Goal: Contribute content: Add original content to the website for others to see

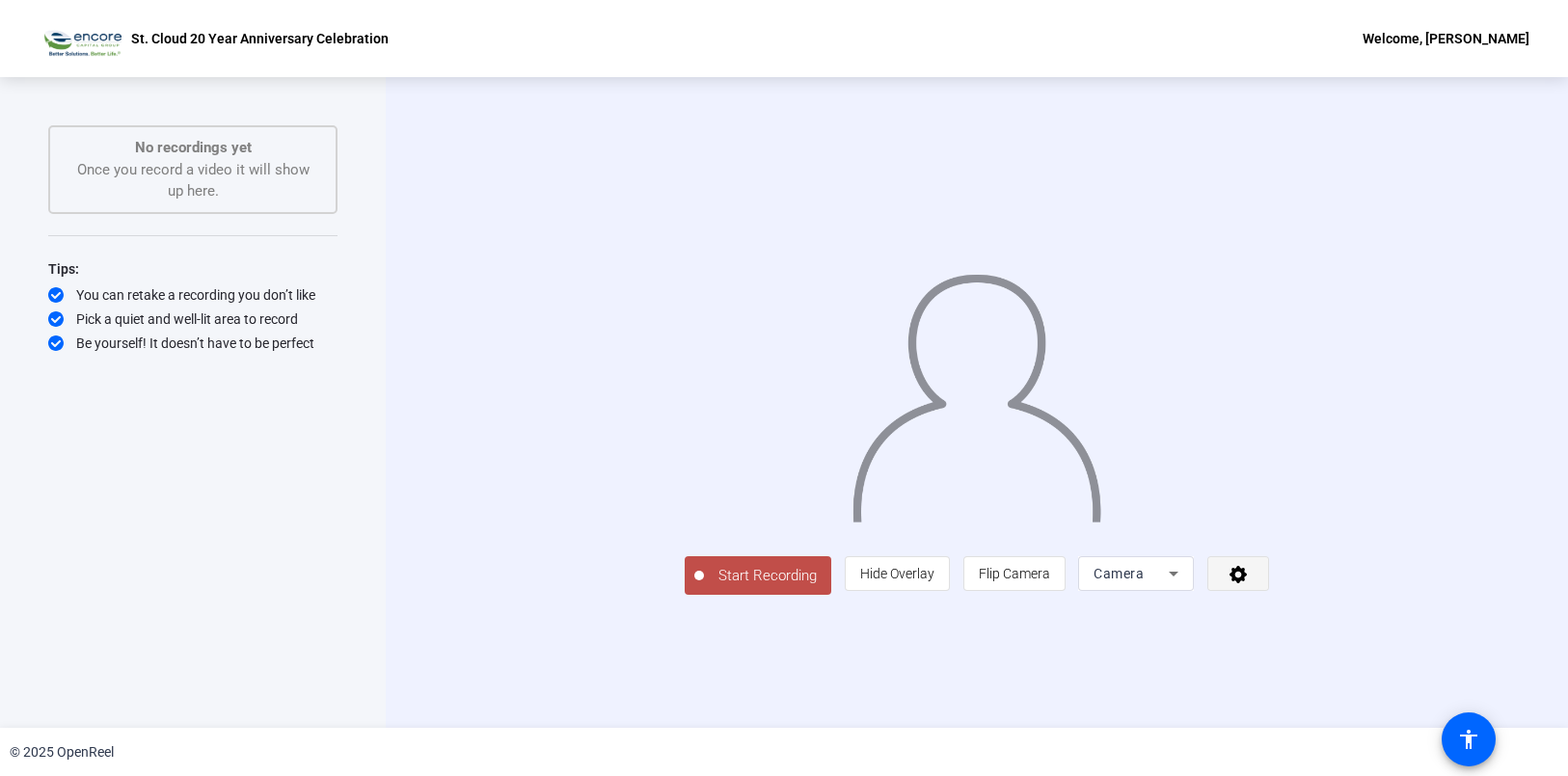
click at [1269, 596] on span at bounding box center [1238, 573] width 60 height 46
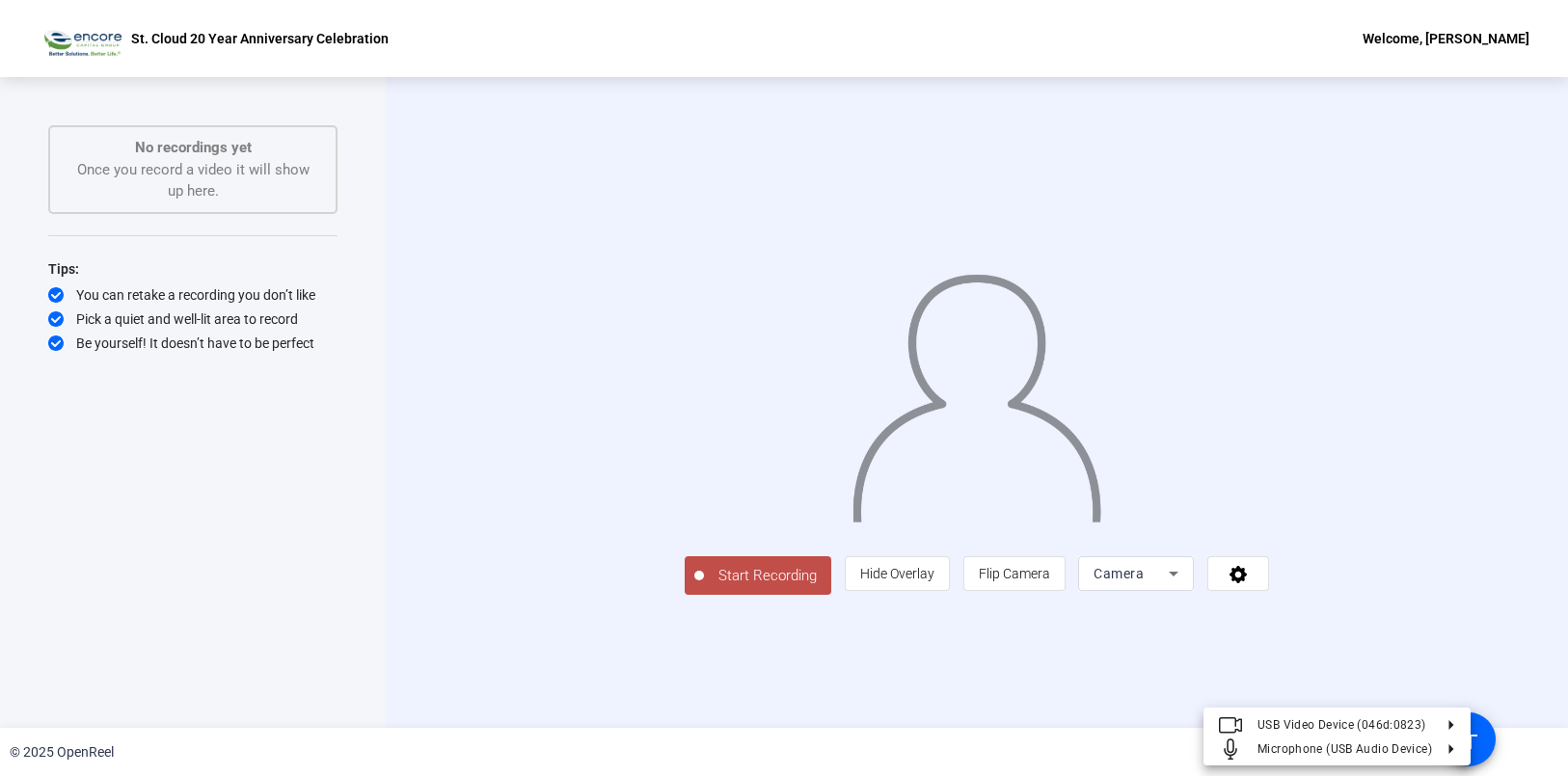
click at [1517, 364] on div at bounding box center [784, 388] width 1568 height 776
click at [685, 595] on button "Start Recording" at bounding box center [758, 575] width 146 height 38
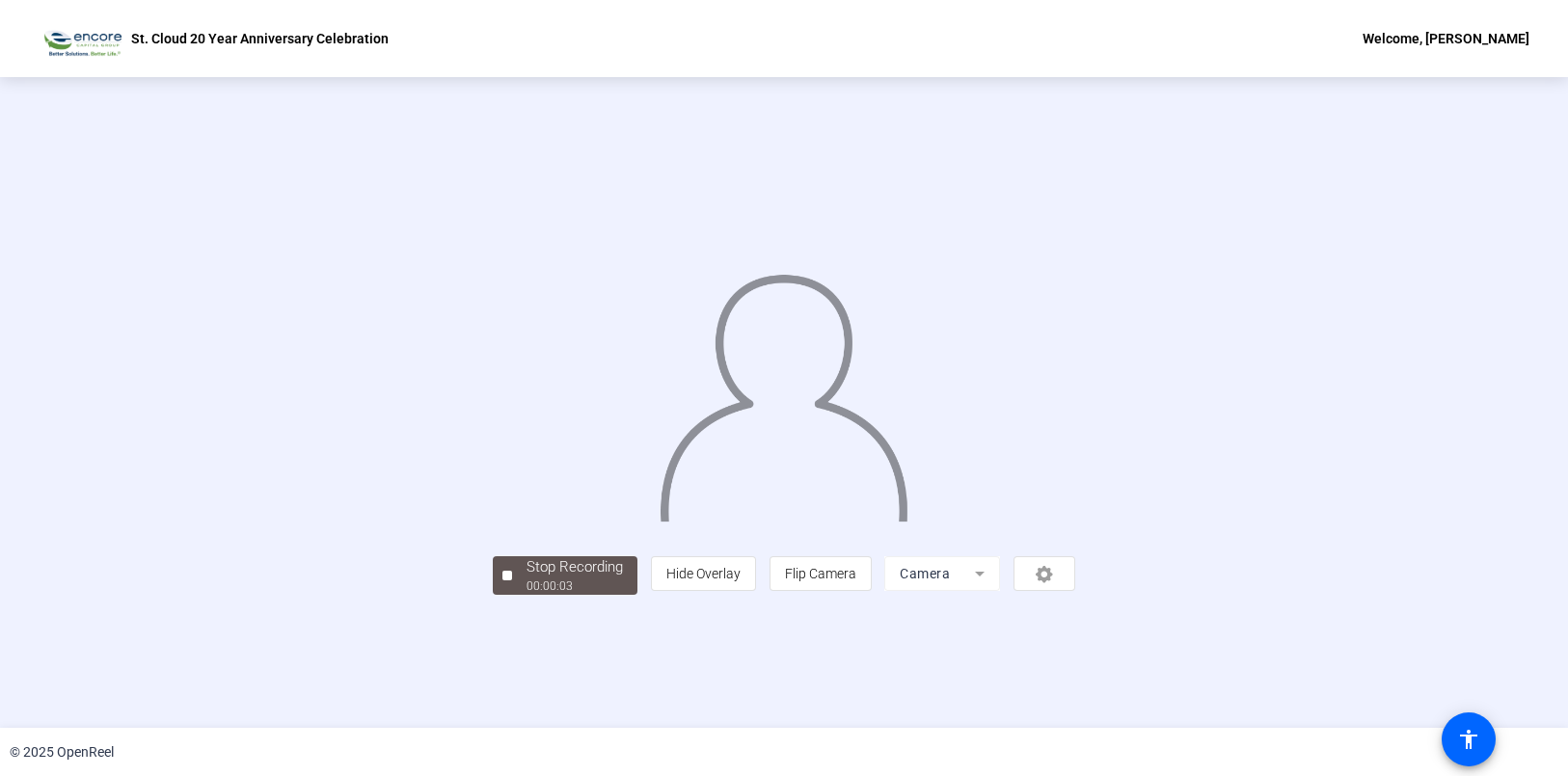
click at [493, 595] on div "Stop Recording 00:00:03 person Hide Overlay flip Flip Camera Camera" at bounding box center [784, 573] width 583 height 42
click at [527, 579] on div "Stop Recording" at bounding box center [575, 567] width 96 height 23
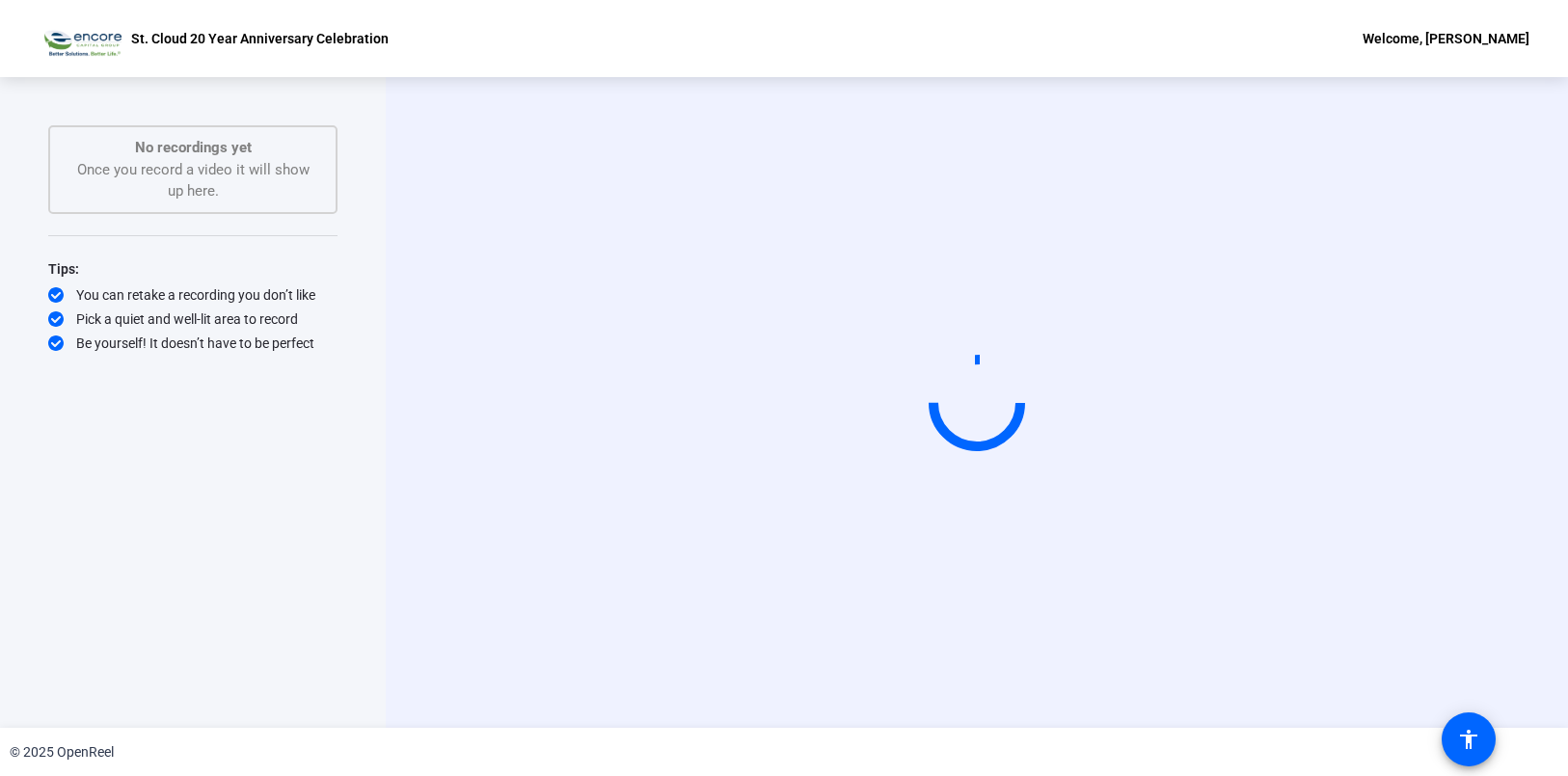
click at [1040, 484] on video at bounding box center [976, 402] width 289 height 163
click at [1114, 421] on video at bounding box center [976, 402] width 289 height 163
click at [1457, 736] on mat-icon "accessibility" at bounding box center [1469, 740] width 24 height 24
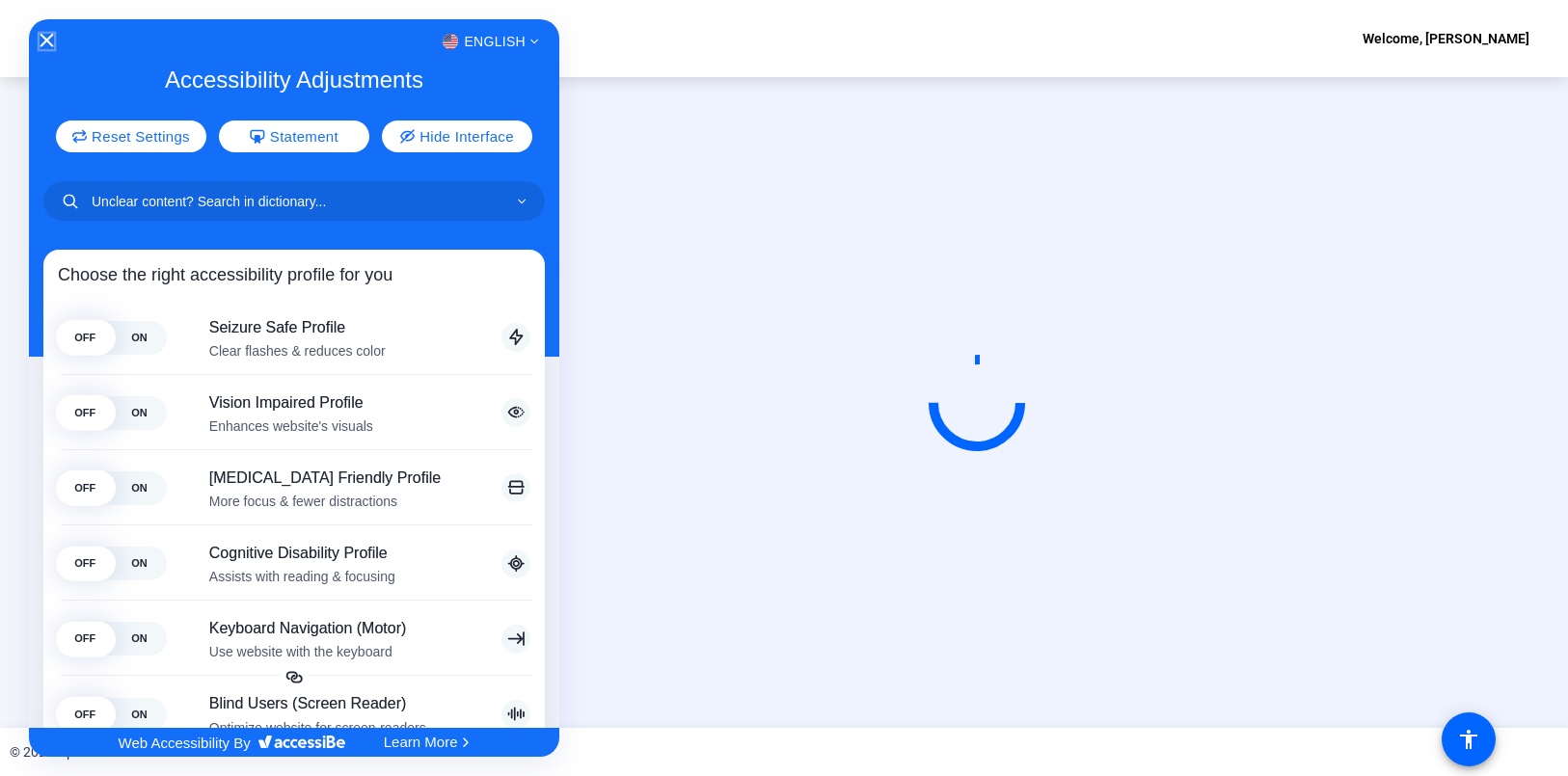
click at [42, 35] on icon "Close Accessibility Interface" at bounding box center [47, 40] width 14 height 14
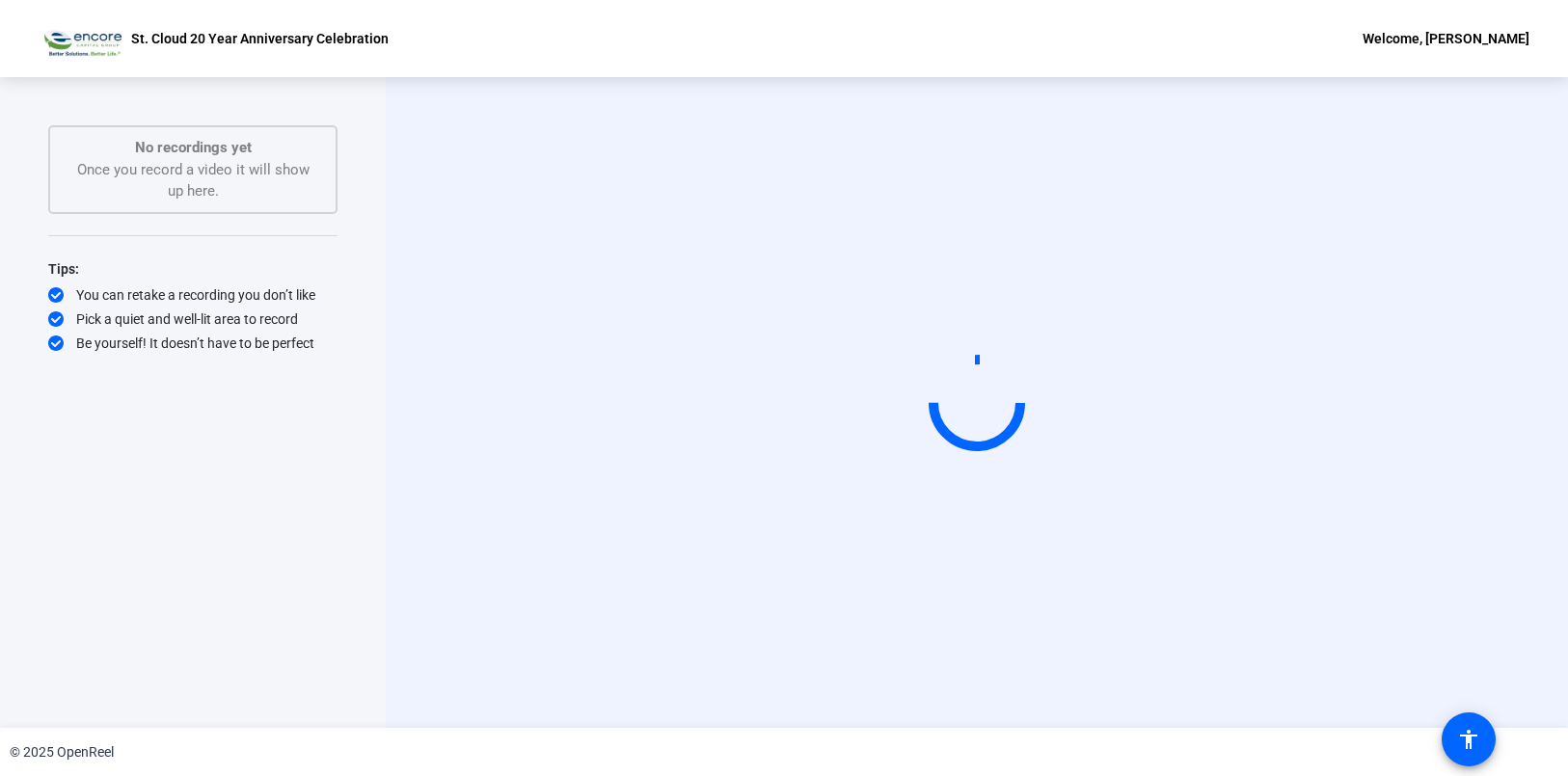
click at [388, 112] on div "Start Recording" at bounding box center [976, 403] width 1182 height 651
click at [1073, 321] on video at bounding box center [976, 402] width 289 height 163
click at [216, 173] on div "No recordings yet Once you record a video it will show up here." at bounding box center [193, 170] width 247 height 66
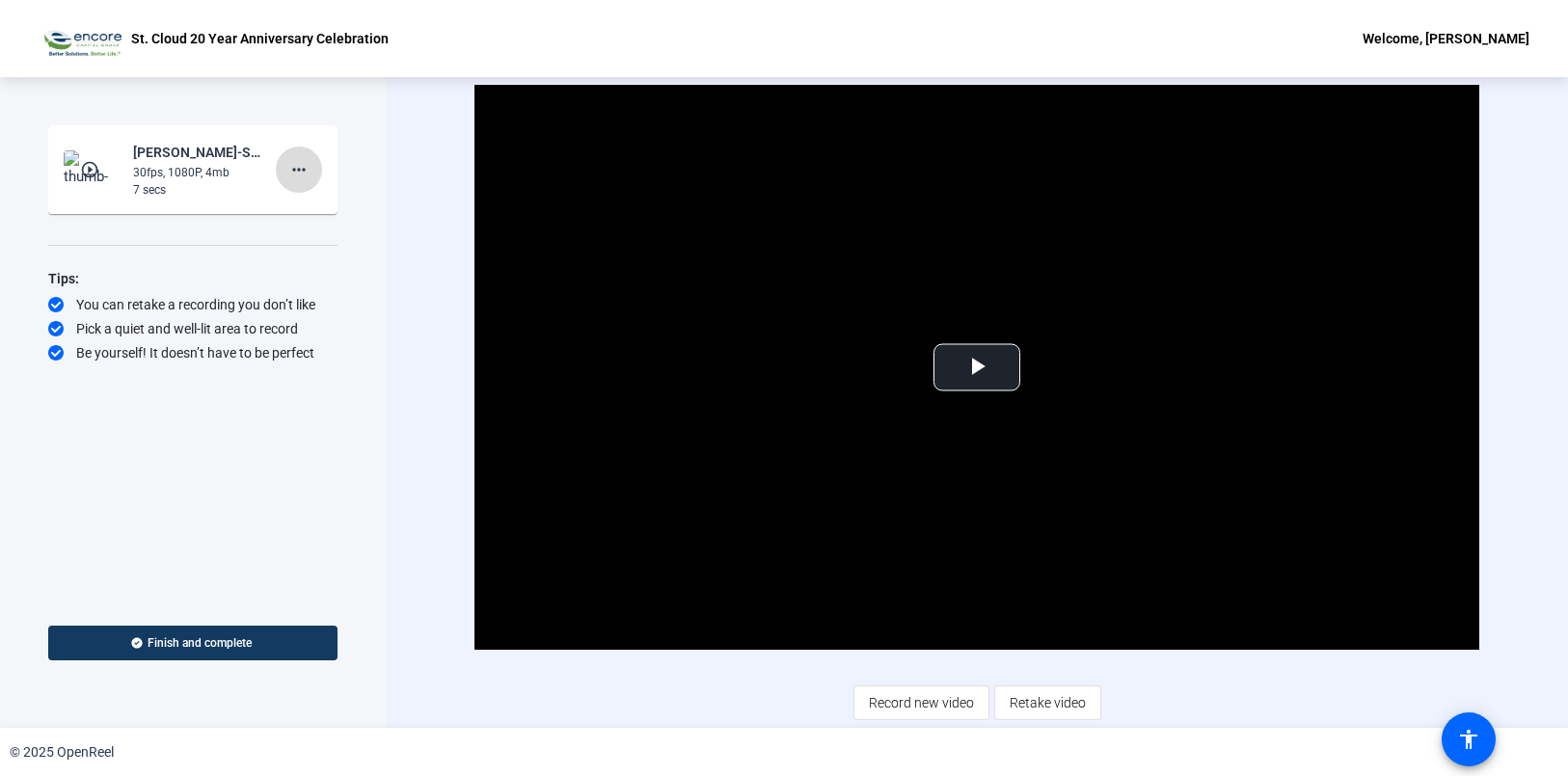
click at [300, 170] on mat-icon "more_horiz" at bounding box center [299, 170] width 24 height 24
click at [311, 210] on span "Delete clip" at bounding box center [330, 211] width 78 height 24
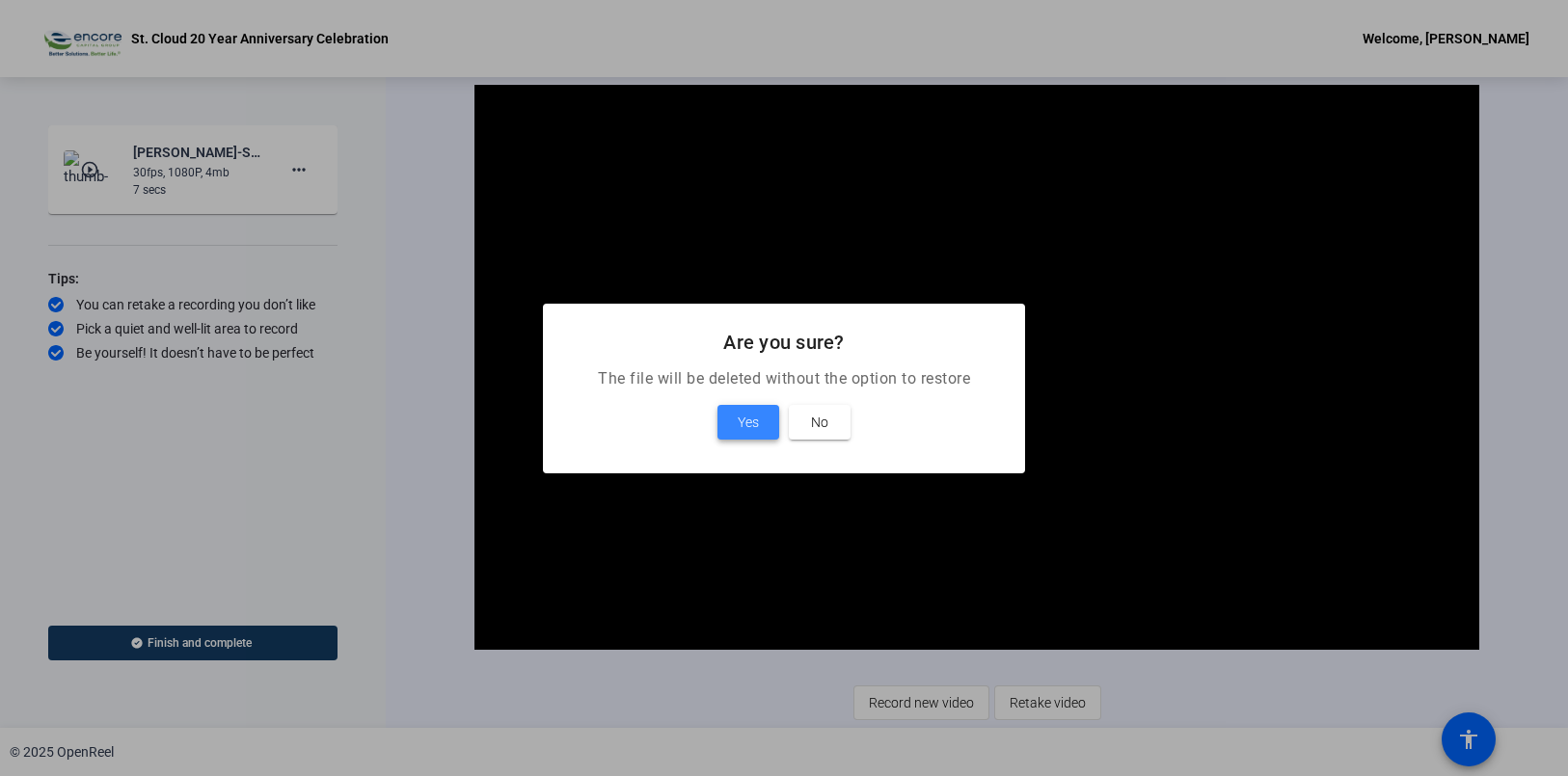
click at [747, 422] on span "Yes" at bounding box center [749, 423] width 22 height 24
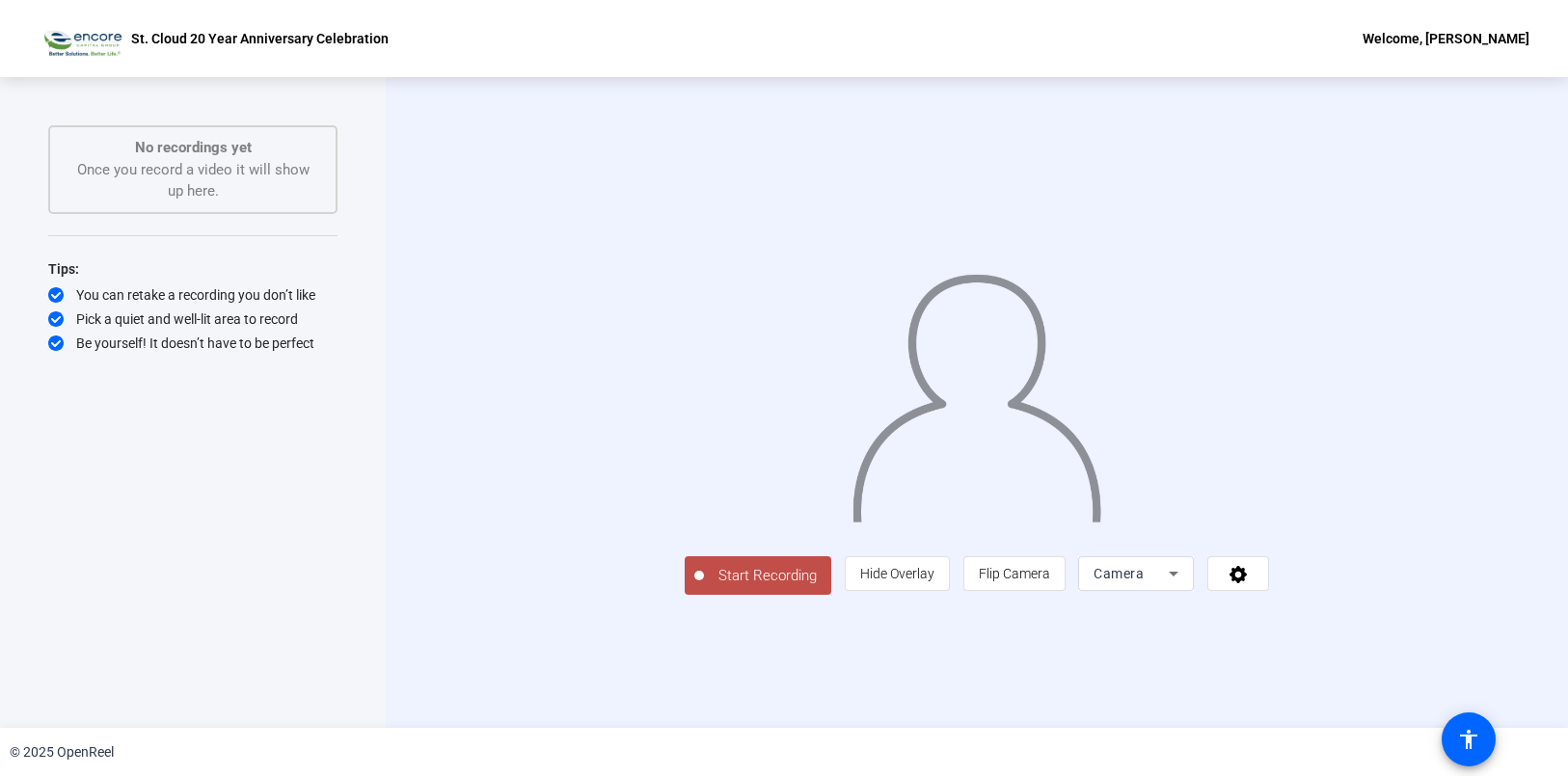
click at [705, 588] on span "Start Recording" at bounding box center [768, 576] width 128 height 23
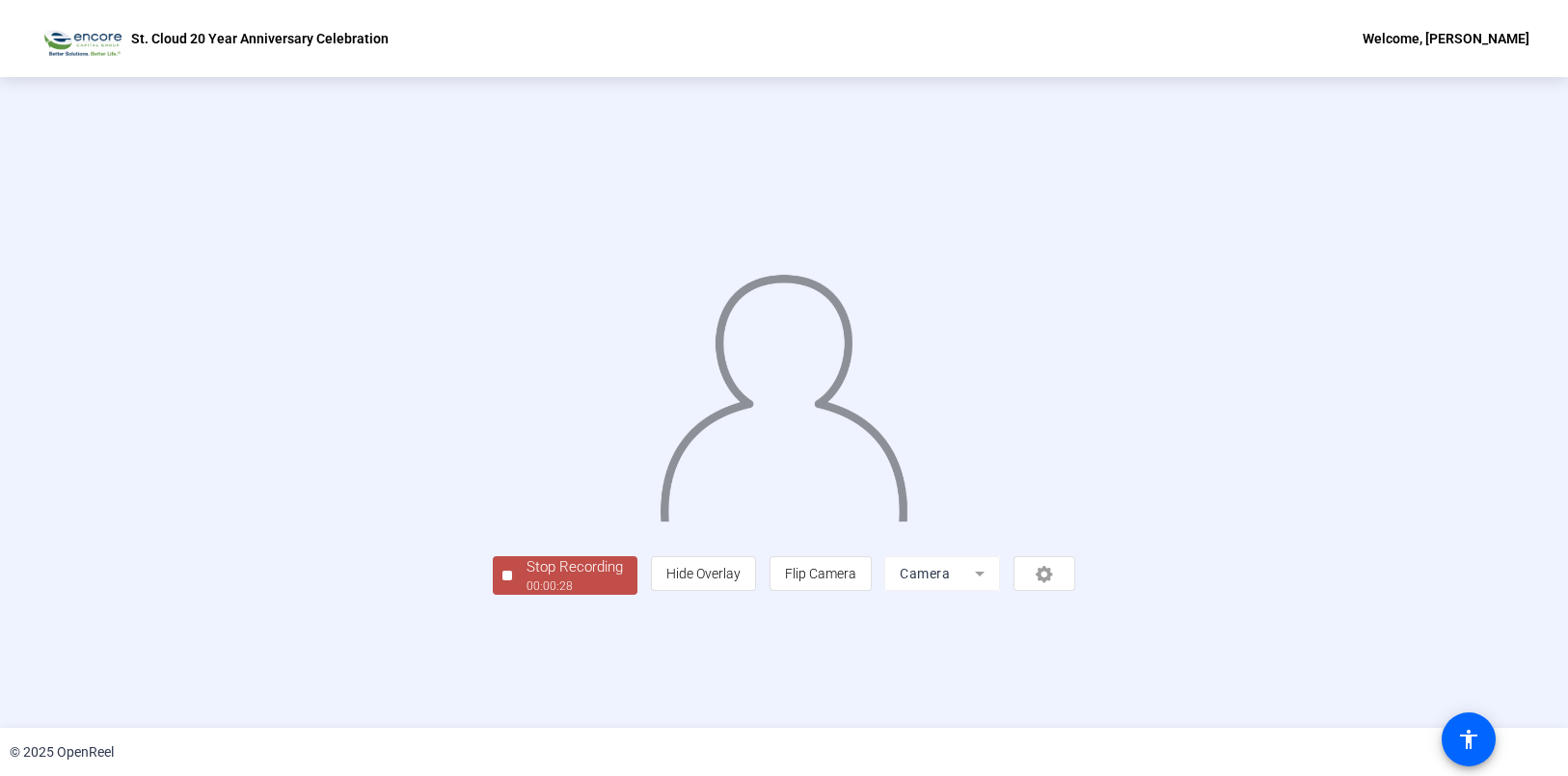
click at [527, 579] on div "Stop Recording" at bounding box center [575, 567] width 96 height 23
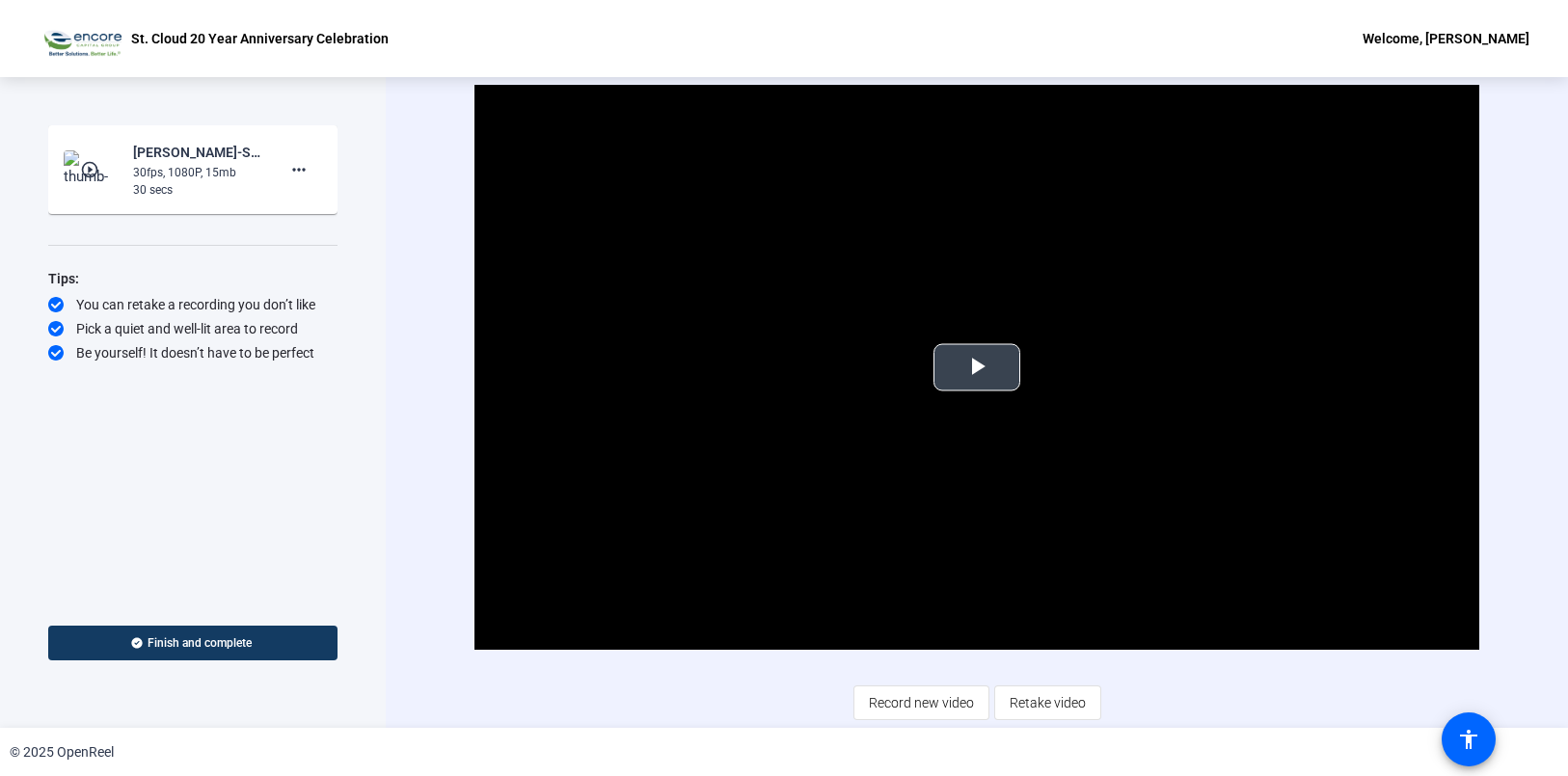
click at [977, 368] on span "Video Player" at bounding box center [977, 368] width 0 height 0
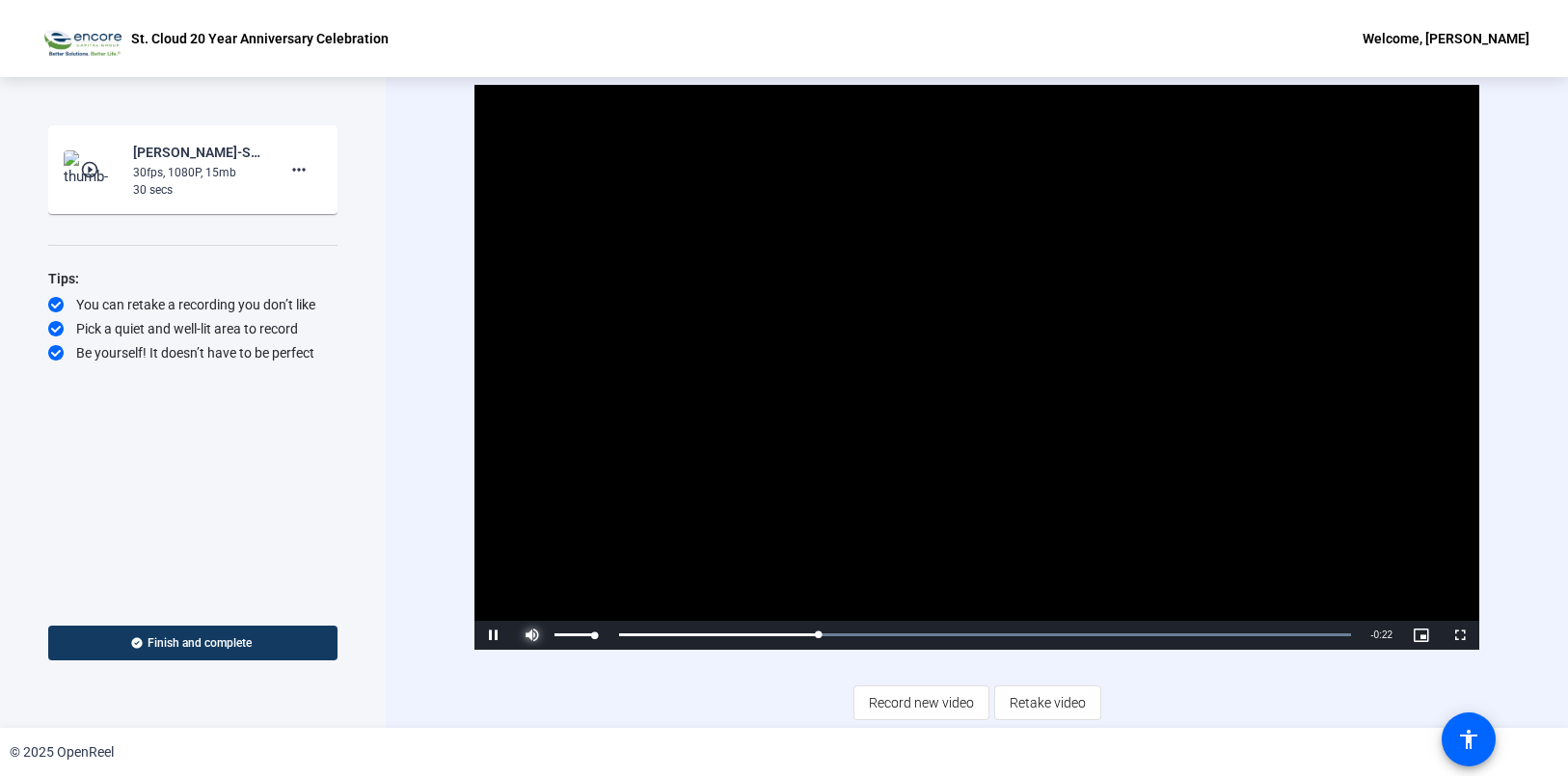
click at [530, 636] on span "Video Player" at bounding box center [532, 636] width 38 height 0
click at [524, 636] on span "Video Player" at bounding box center [532, 636] width 38 height 0
drag, startPoint x: 922, startPoint y: 634, endPoint x: 1113, endPoint y: 640, distance: 191.1
click at [1113, 640] on div "Loaded : 100.00% 0:19 0:19" at bounding box center [985, 635] width 752 height 28
drag, startPoint x: 1154, startPoint y: 638, endPoint x: 598, endPoint y: 635, distance: 556.0
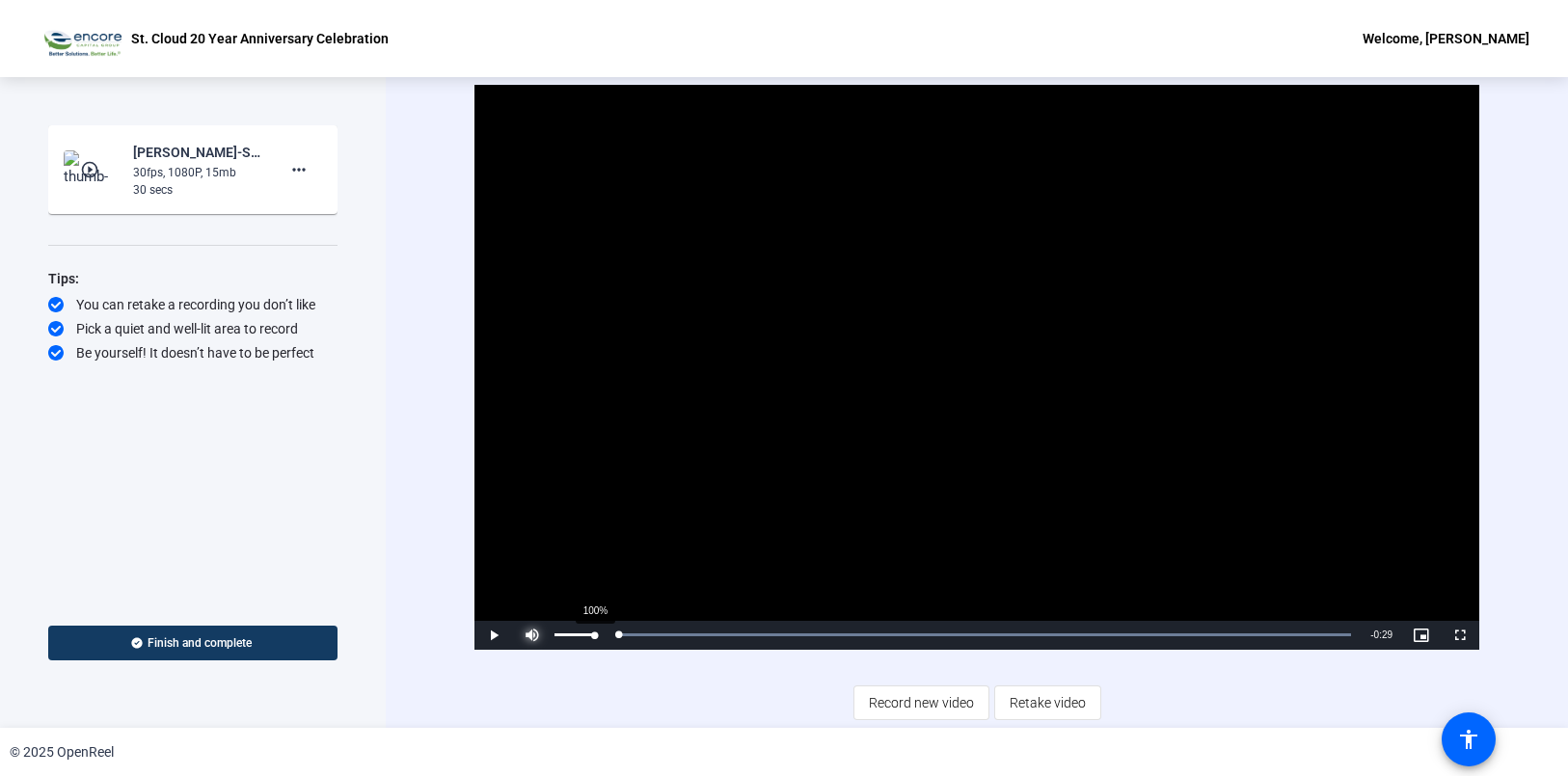
click at [598, 635] on div "Play Mute 100% Current Time 0:00 / Duration 0:29 Loaded : 100.00% 0:00 0:00 Str…" at bounding box center [977, 635] width 1005 height 28
drag, startPoint x: 594, startPoint y: 637, endPoint x: 611, endPoint y: 637, distance: 17.0
click at [611, 637] on div "Pause Mute 100% Current Time 0:16 / Duration 0:29 Loaded : 100.00% 0:00 0:16 St…" at bounding box center [977, 635] width 1005 height 28
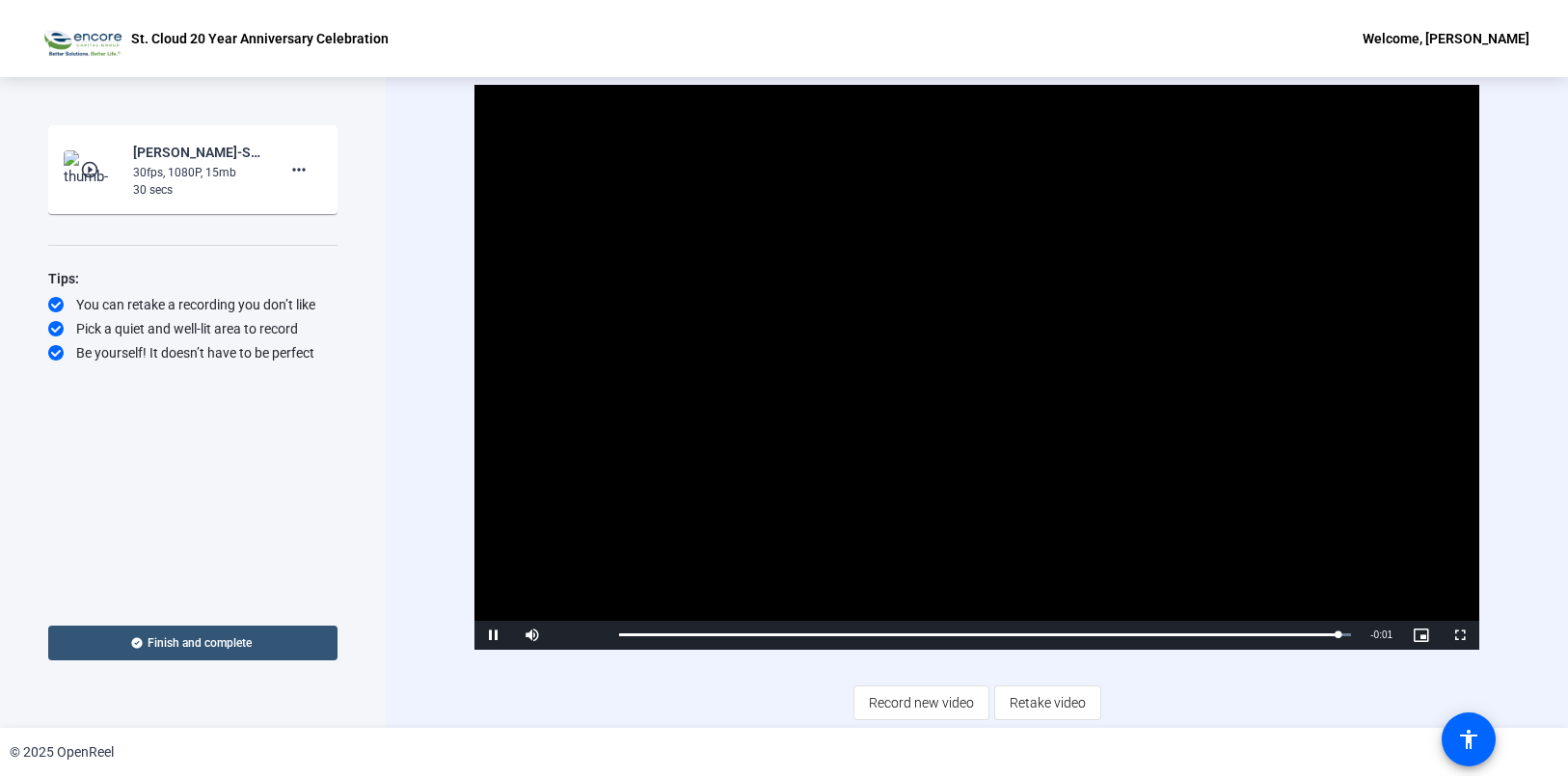
click at [166, 631] on span at bounding box center [192, 643] width 289 height 46
